Goal: Transaction & Acquisition: Purchase product/service

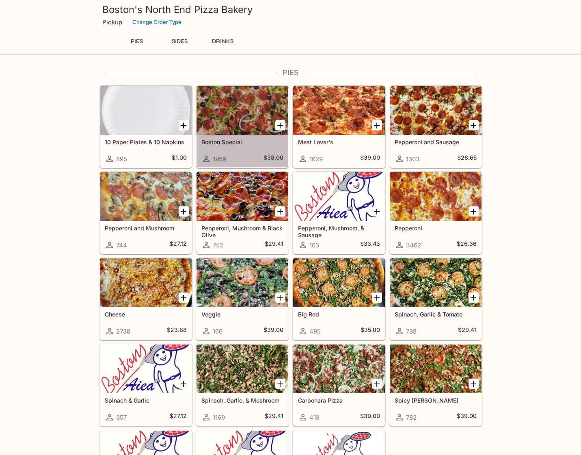
click at [248, 141] on h5 "Boston Special" at bounding box center [242, 141] width 82 height 7
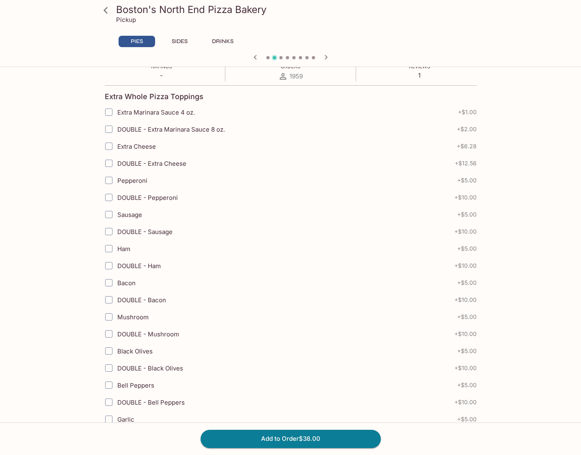
scroll to position [164, 0]
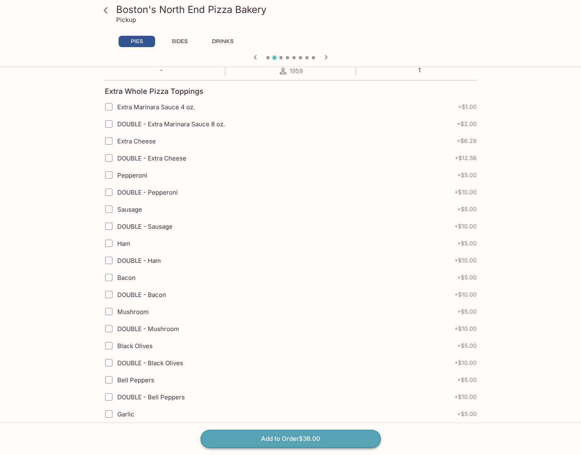
click at [300, 439] on button "Add to Order $38.00" at bounding box center [291, 439] width 180 height 18
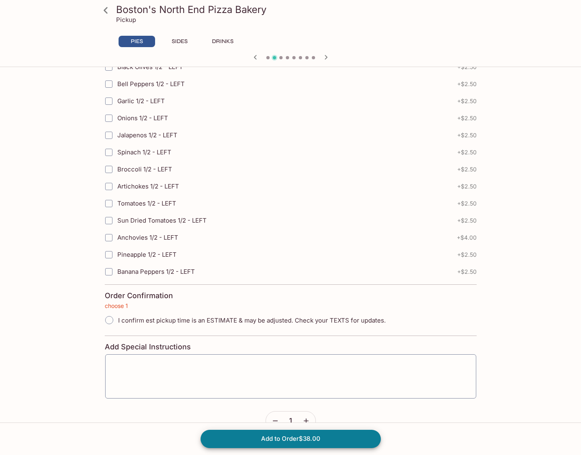
scroll to position [1700, 0]
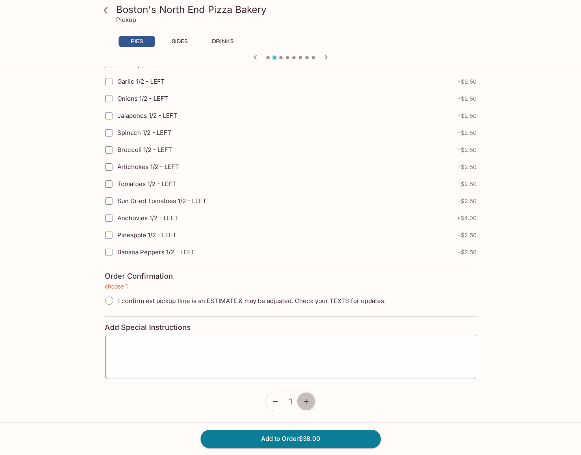
click at [308, 402] on icon "button" at bounding box center [306, 401] width 8 height 8
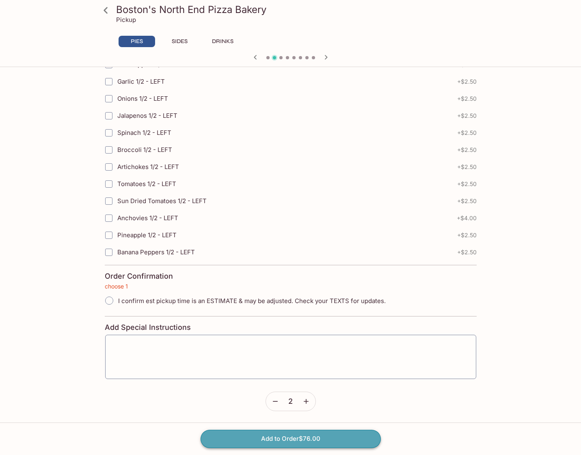
click at [312, 436] on button "Add to Order $76.00" at bounding box center [291, 439] width 180 height 18
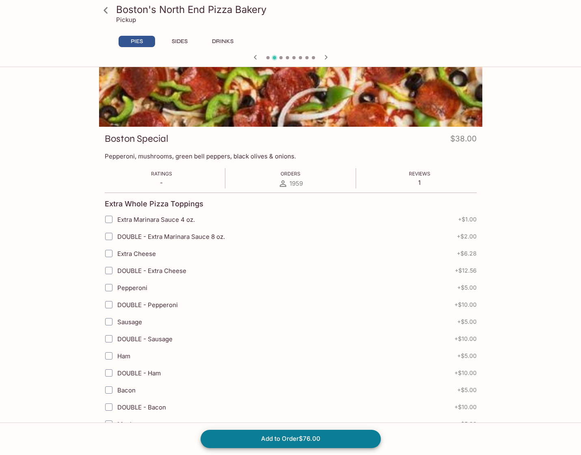
scroll to position [0, 0]
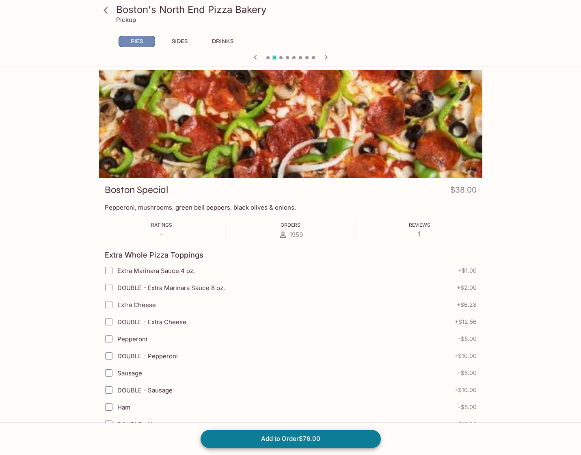
click at [142, 41] on button "PIES" at bounding box center [137, 41] width 37 height 11
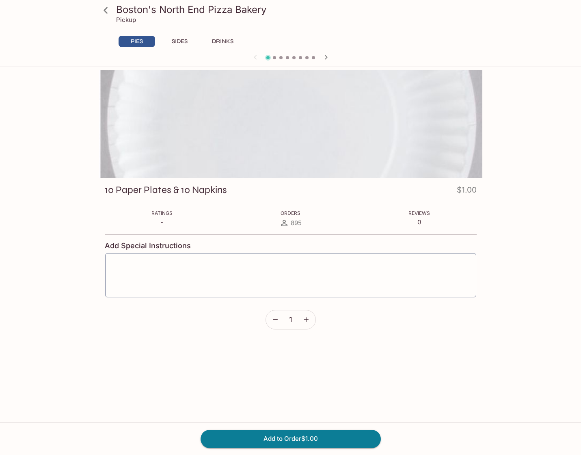
click at [322, 57] on icon "button" at bounding box center [326, 57] width 10 height 10
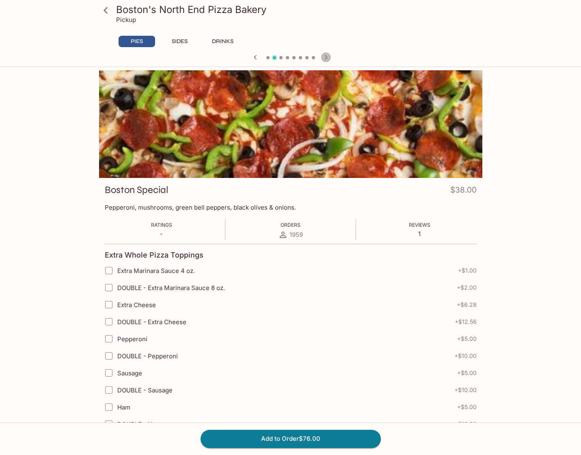
click at [322, 57] on icon "button" at bounding box center [326, 57] width 10 height 10
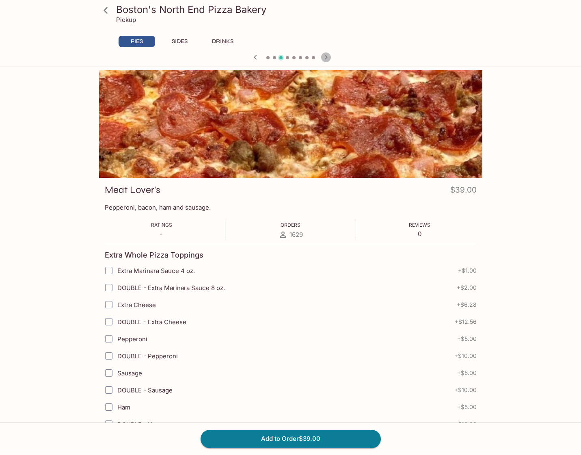
click at [322, 57] on icon "button" at bounding box center [326, 57] width 10 height 10
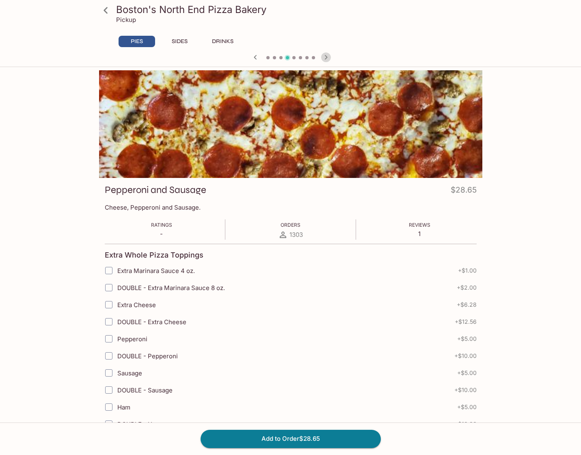
click at [322, 57] on icon "button" at bounding box center [326, 57] width 10 height 10
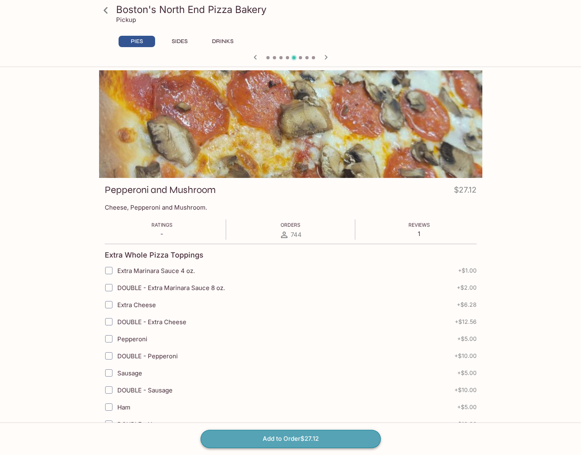
click at [291, 434] on button "Add to Order $27.12" at bounding box center [291, 439] width 180 height 18
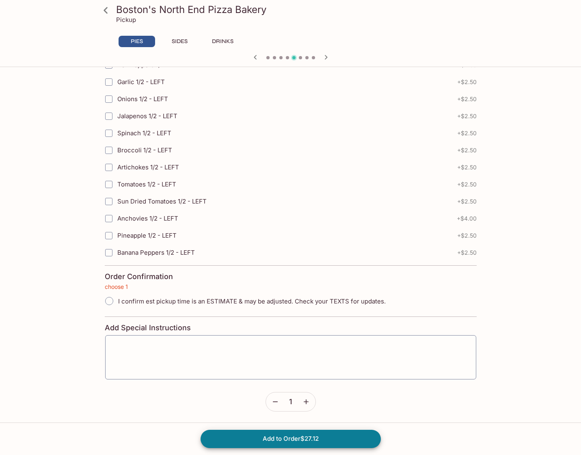
scroll to position [1700, 0]
click at [111, 304] on input "I confirm est pickup time is an ESTIMATE & may be adjusted. Check your TEXTS fo…" at bounding box center [109, 300] width 17 height 17
radio input "true"
click at [292, 441] on button "Add to Order $27.12" at bounding box center [291, 439] width 180 height 18
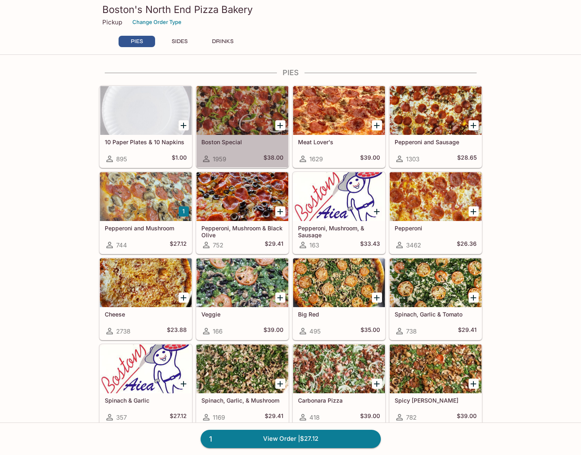
click at [233, 121] on div at bounding box center [242, 110] width 92 height 49
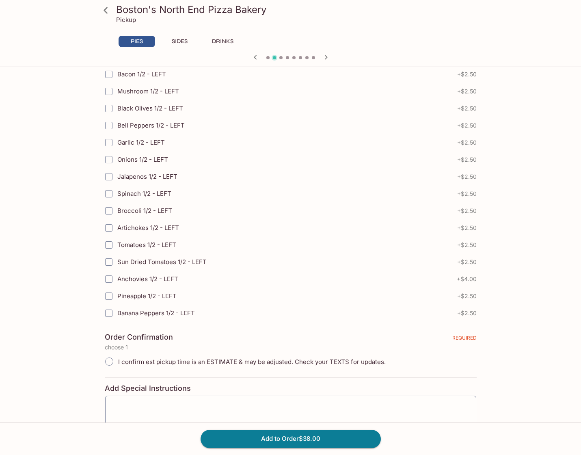
scroll to position [1700, 0]
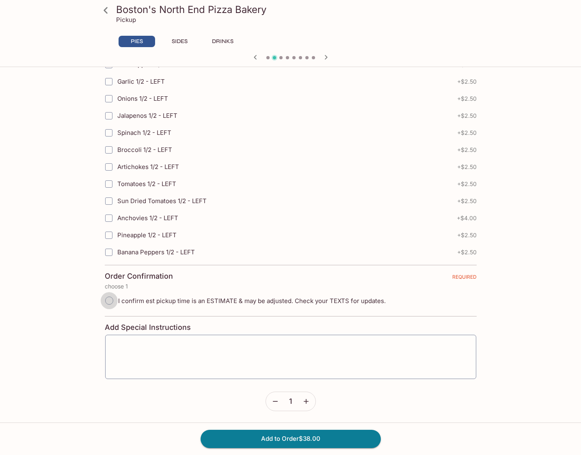
click at [109, 304] on input "I confirm est pickup time is an ESTIMATE & may be adjusted. Check your TEXTS fo…" at bounding box center [109, 300] width 17 height 17
radio input "true"
click at [307, 403] on icon "button" at bounding box center [306, 401] width 8 height 8
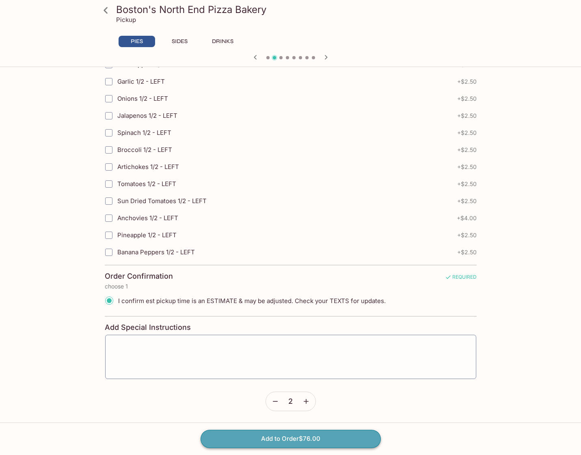
click at [298, 436] on button "Add to Order $76.00" at bounding box center [291, 439] width 180 height 18
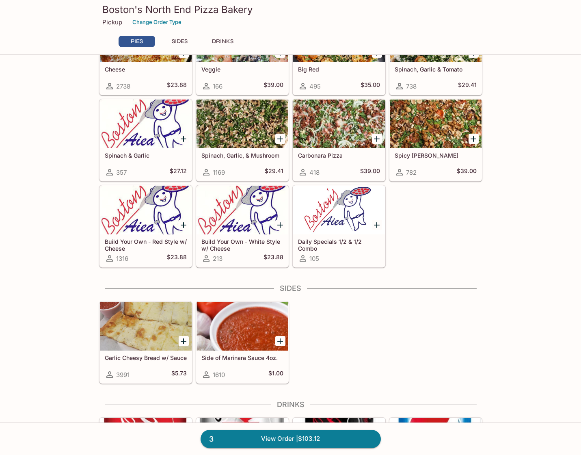
scroll to position [449, 0]
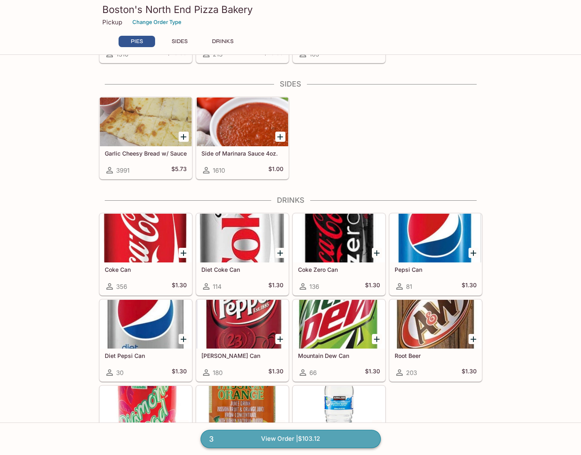
click at [270, 438] on link "3 View Order | $103.12" at bounding box center [291, 439] width 180 height 18
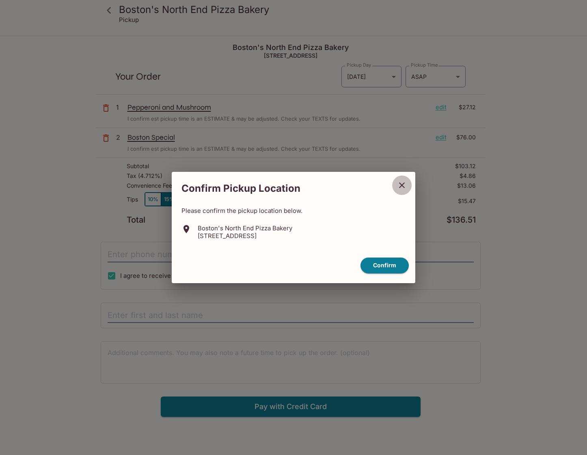
click at [402, 185] on icon "close" at bounding box center [402, 185] width 6 height 6
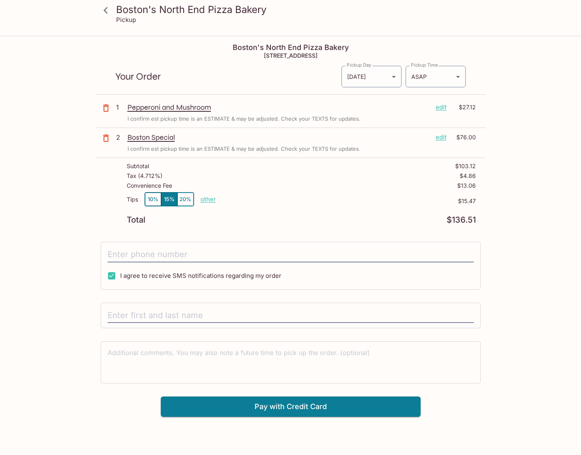
click at [111, 276] on input "I agree to receive SMS notifications regarding my order" at bounding box center [112, 276] width 16 height 16
checkbox input "false"
click at [442, 107] on p "edit" at bounding box center [441, 107] width 11 height 9
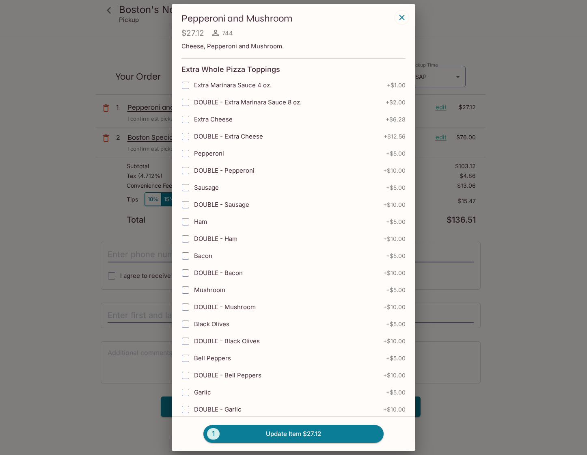
click at [404, 16] on icon "button" at bounding box center [402, 18] width 10 height 10
